Goal: Task Accomplishment & Management: Use online tool/utility

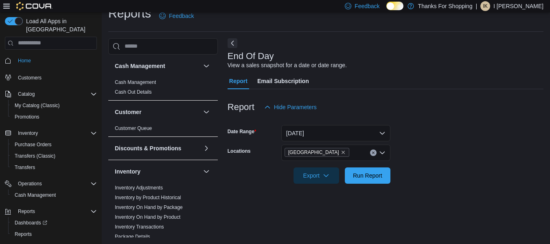
scroll to position [357, 0]
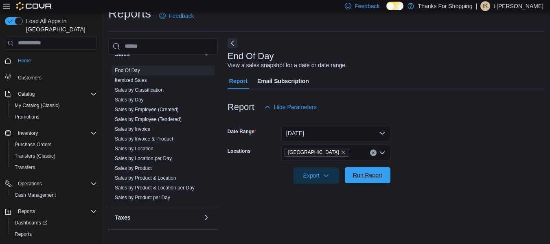
click at [376, 177] on span "Run Report" at bounding box center [367, 175] width 29 height 8
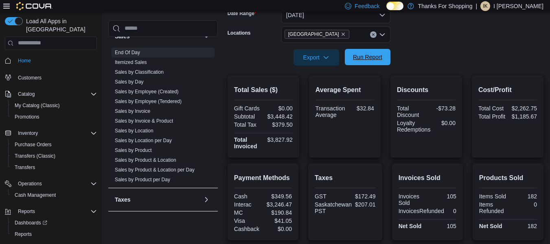
scroll to position [201, 0]
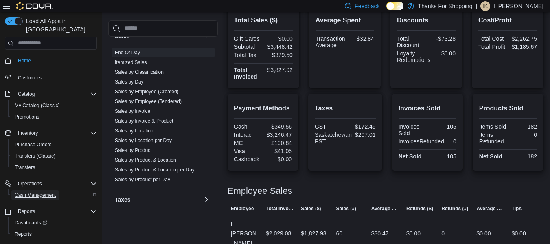
click at [41, 192] on span "Cash Management" at bounding box center [35, 195] width 41 height 7
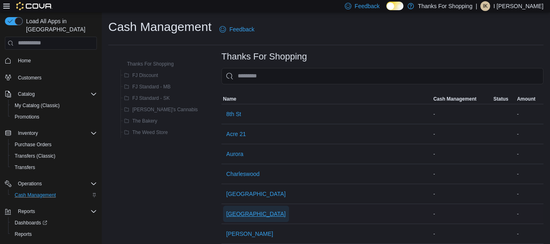
click at [228, 210] on span "[GEOGRAPHIC_DATA]" at bounding box center [255, 214] width 59 height 8
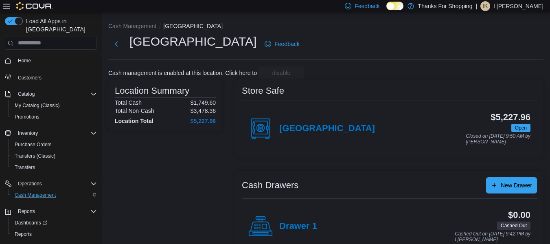
click at [309, 121] on div "[GEOGRAPHIC_DATA]" at bounding box center [311, 128] width 127 height 24
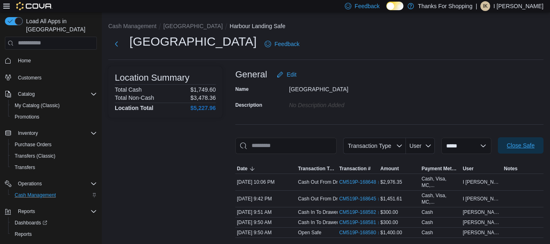
click at [532, 149] on span "Close Safe" at bounding box center [521, 145] width 28 height 8
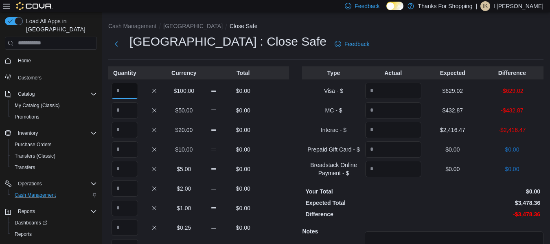
click at [123, 95] on input "Quantity" at bounding box center [125, 91] width 26 height 16
type input "**"
type input "*"
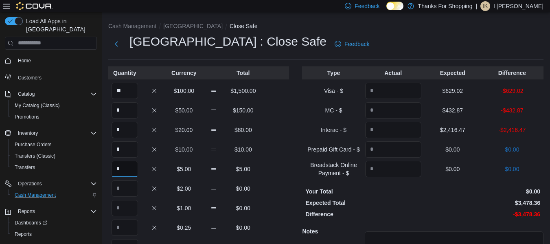
type input "*"
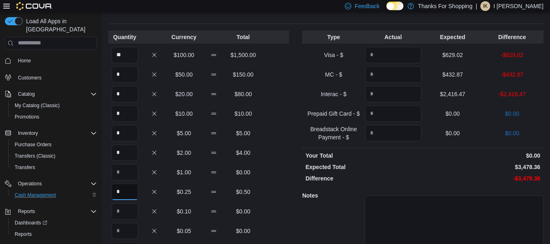
scroll to position [101, 0]
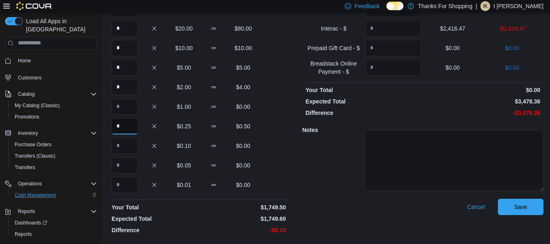
type input "*"
click at [125, 142] on input "Quantity" at bounding box center [125, 146] width 26 height 16
type input "*"
click at [307, 161] on div "Notes" at bounding box center [422, 159] width 241 height 79
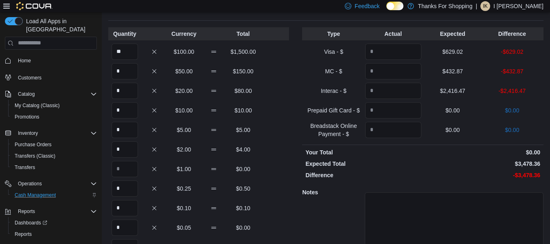
scroll to position [39, 0]
click at [375, 54] on input "Quantity" at bounding box center [393, 52] width 56 height 16
type input "******"
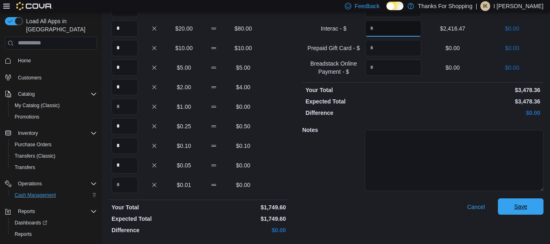
type input "*******"
click at [527, 204] on span "Save" at bounding box center [520, 206] width 13 height 8
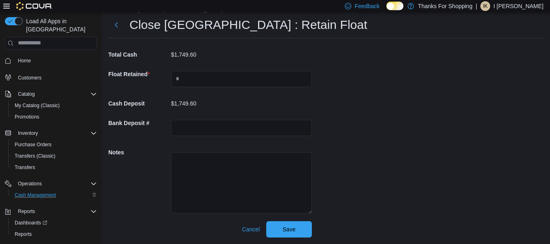
scroll to position [22, 0]
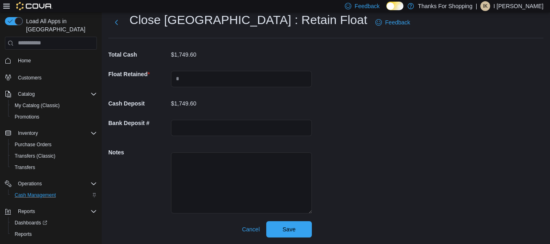
click at [263, 88] on div at bounding box center [241, 79] width 141 height 26
click at [254, 80] on input "text" at bounding box center [241, 79] width 141 height 16
type input "****"
click at [291, 235] on span "Save" at bounding box center [289, 229] width 36 height 16
